Goal: Information Seeking & Learning: Learn about a topic

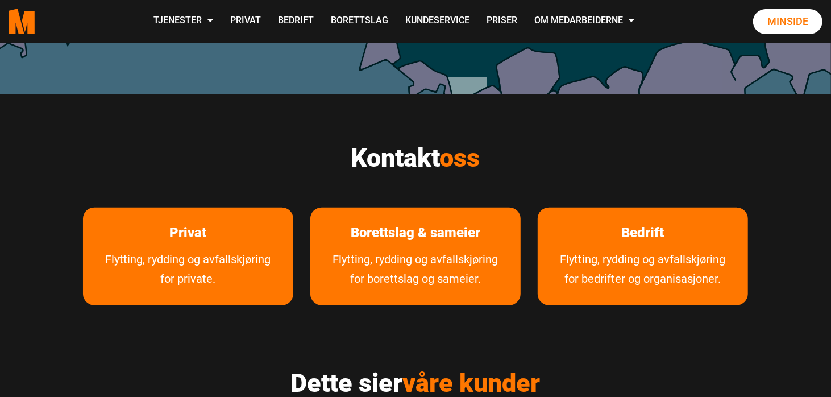
scroll to position [489, 0]
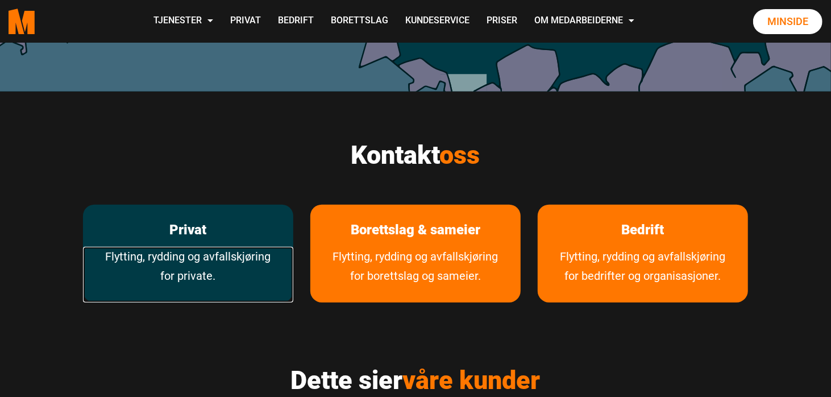
click at [233, 281] on link "Flytting, rydding og avfallskjøring for private." at bounding box center [188, 275] width 210 height 56
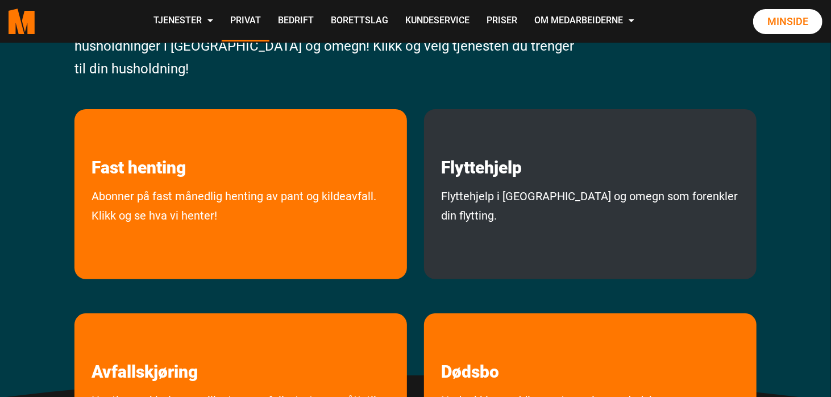
scroll to position [180, 0]
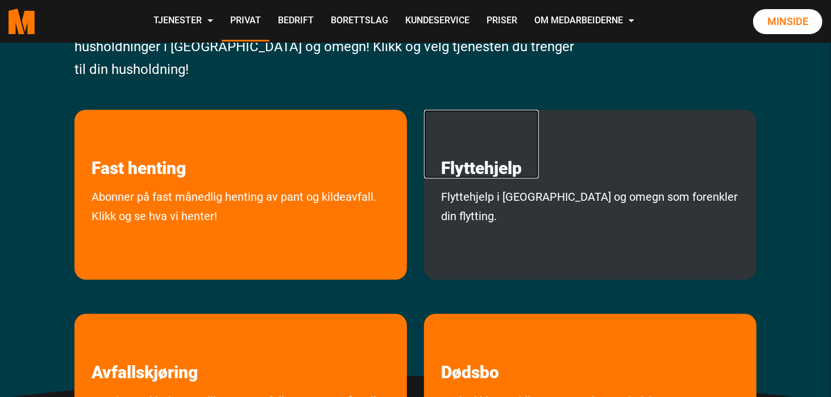
click at [468, 168] on link "Flyttehjelp" at bounding box center [481, 144] width 115 height 69
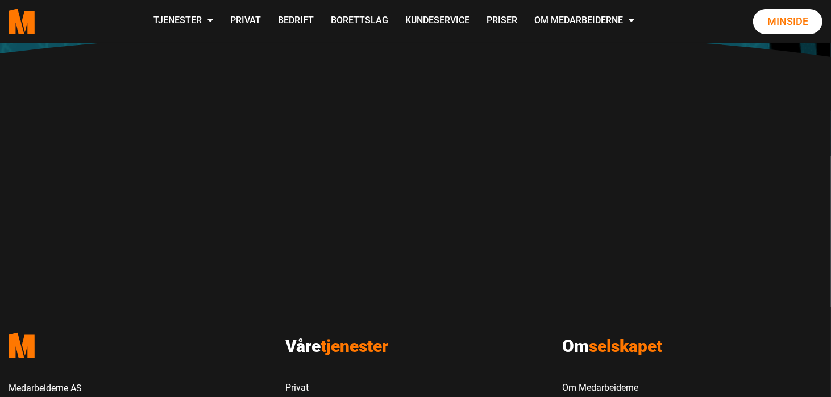
scroll to position [1197, 0]
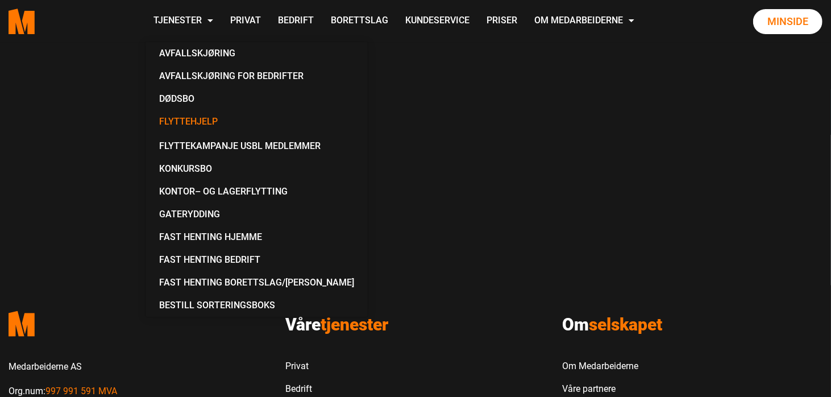
click at [199, 122] on link "Flyttehjelp" at bounding box center [256, 122] width 213 height 24
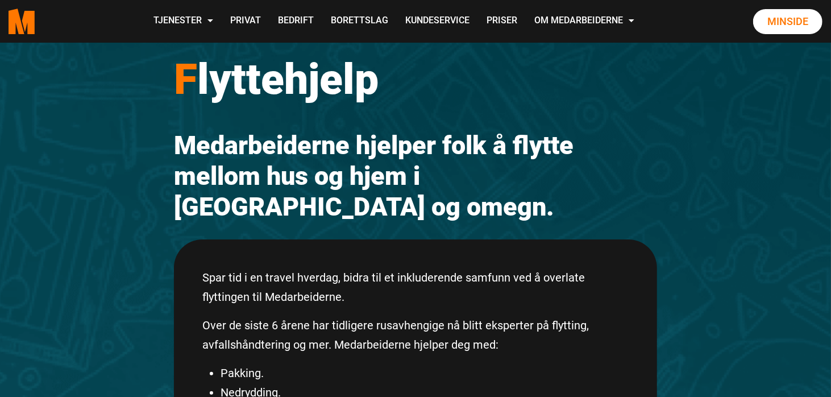
scroll to position [30, 0]
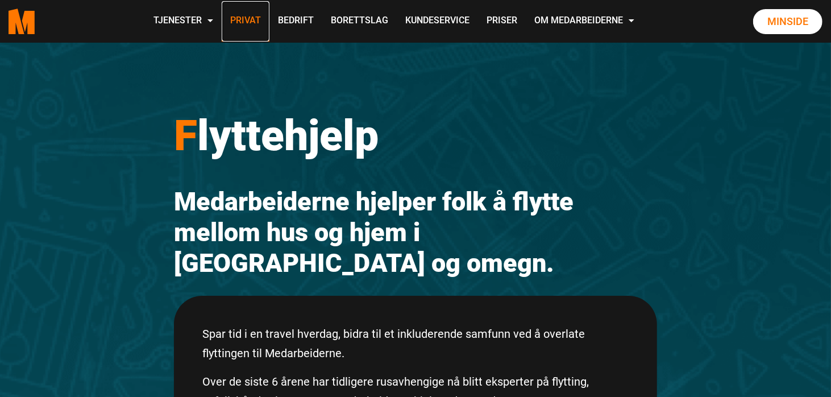
click at [248, 19] on link "Privat" at bounding box center [246, 21] width 48 height 40
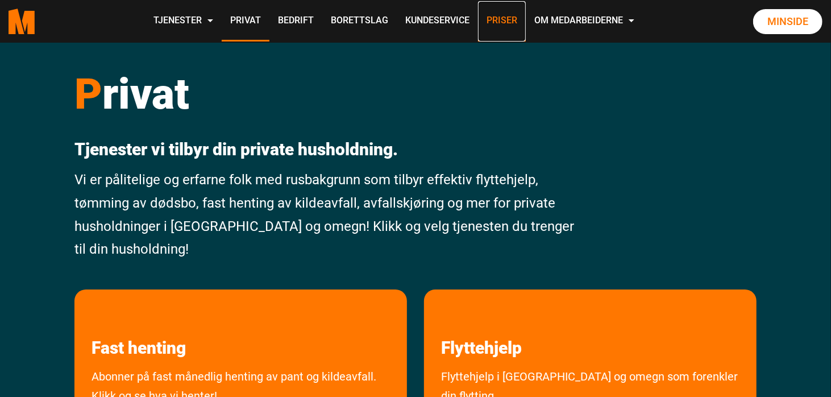
click at [510, 17] on link "Priser" at bounding box center [502, 21] width 48 height 40
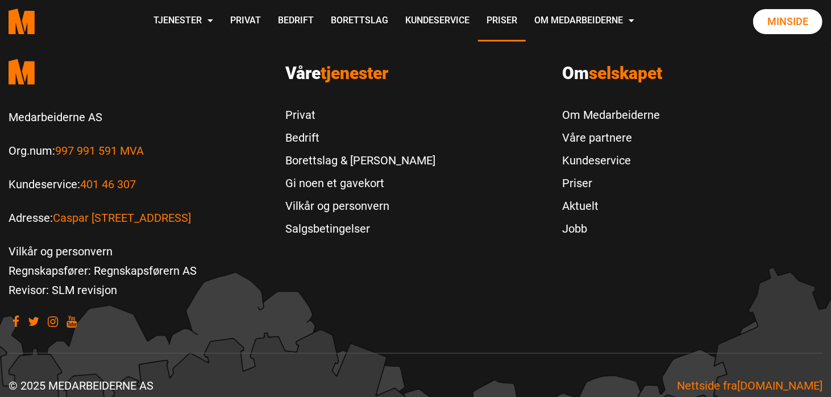
scroll to position [3666, 0]
